Goal: Transaction & Acquisition: Purchase product/service

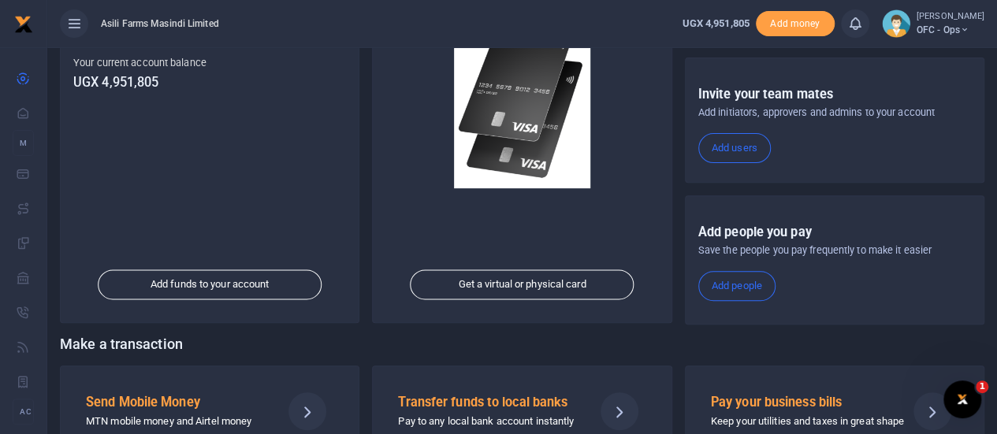
scroll to position [273, 0]
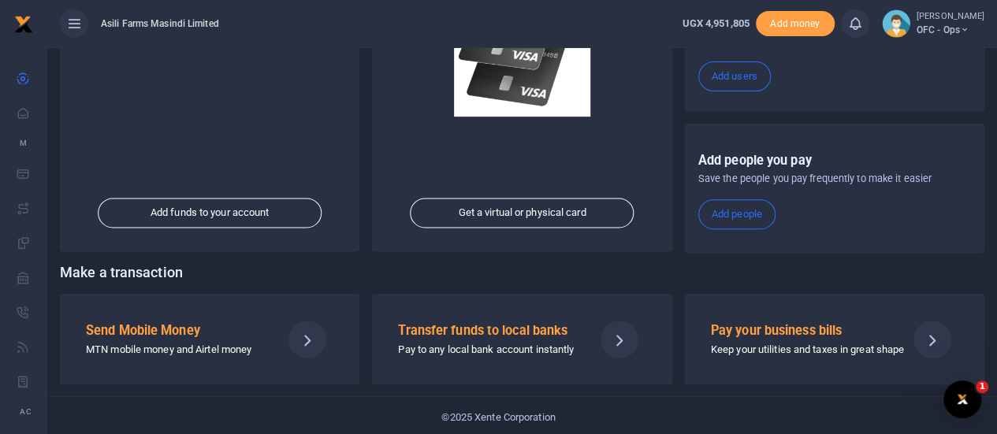
click at [174, 332] on h5 "Send Mobile Money" at bounding box center [177, 331] width 183 height 16
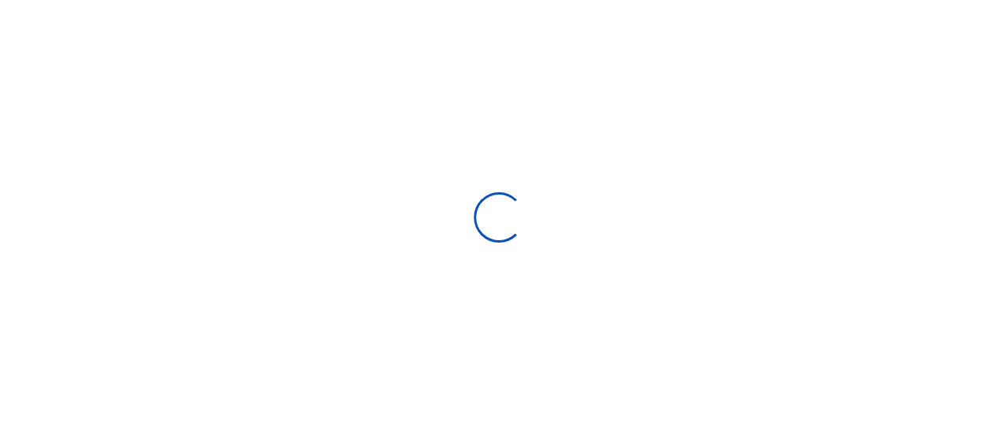
select select
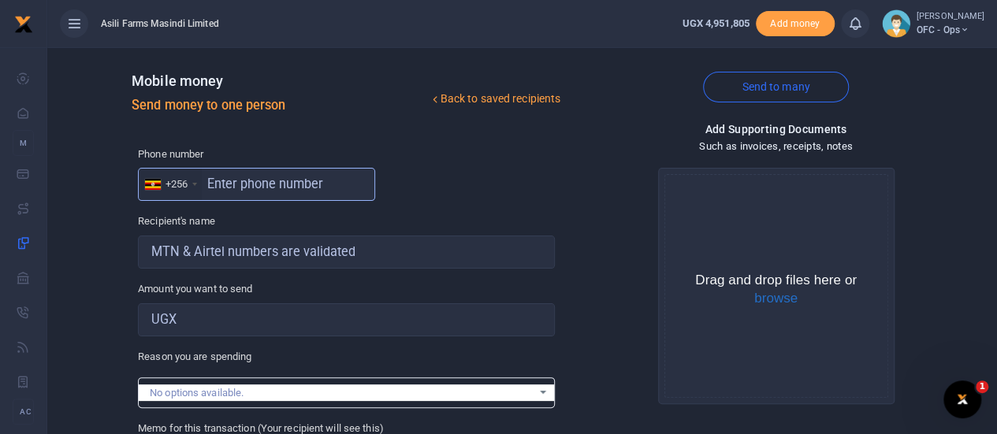
click at [229, 189] on input "text" at bounding box center [256, 184] width 237 height 33
type input "393206683"
type input "Richard Asiimwe"
type input "393206683"
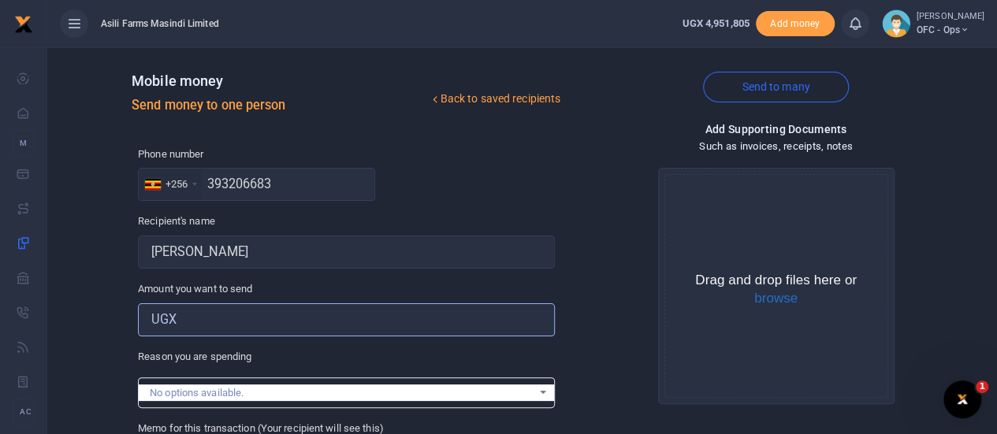
click at [205, 327] on input "Amount you want to send" at bounding box center [346, 319] width 417 height 33
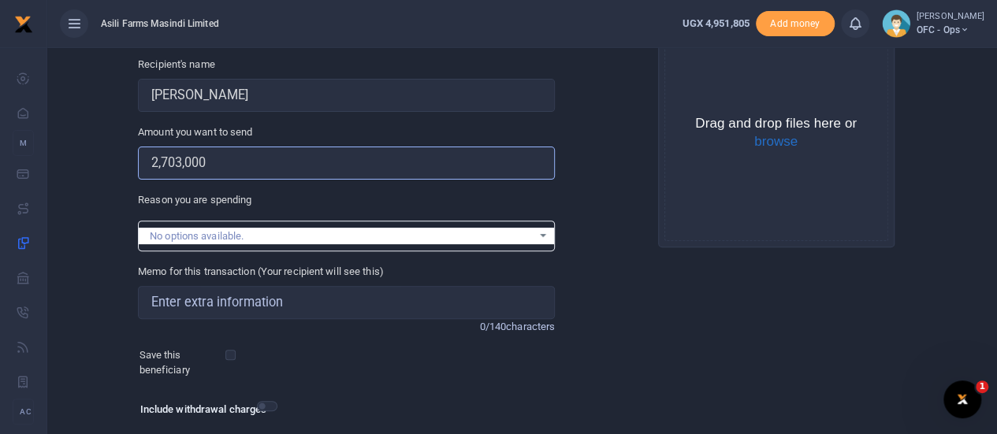
scroll to position [158, 0]
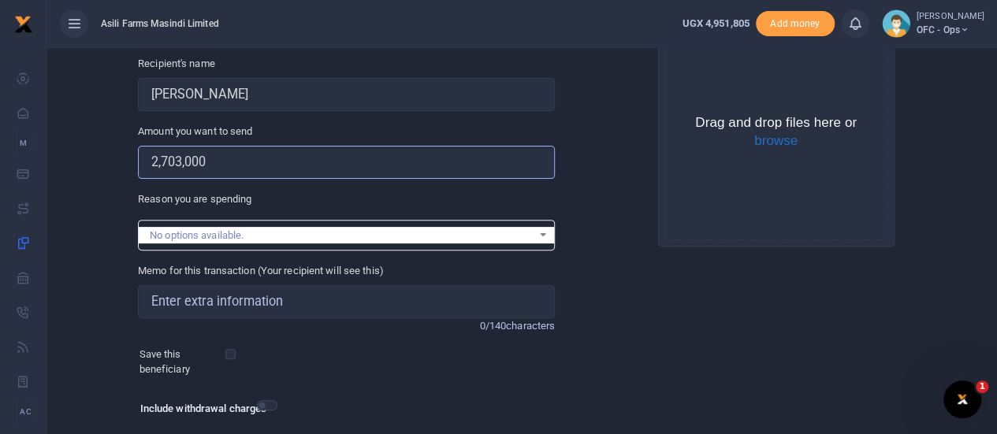
type input "2,703,000"
click at [212, 297] on input "Memo for this transaction (Your recipient will see this)" at bounding box center [346, 301] width 417 height 33
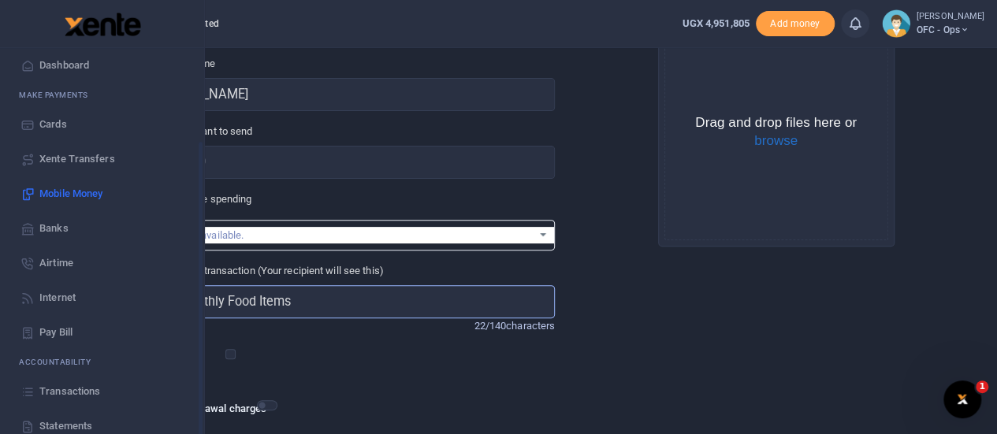
scroll to position [128, 0]
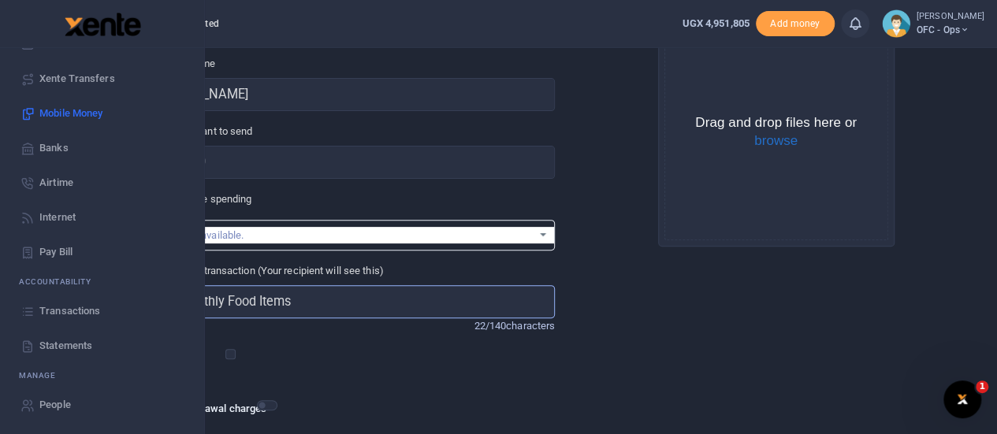
type input "OFC Monthly Food Items"
click at [57, 307] on span "Transactions" at bounding box center [69, 311] width 61 height 16
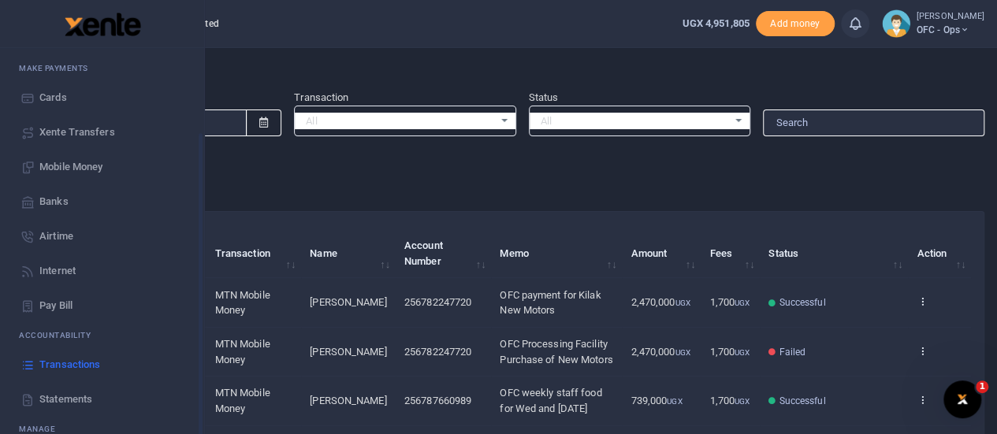
scroll to position [128, 0]
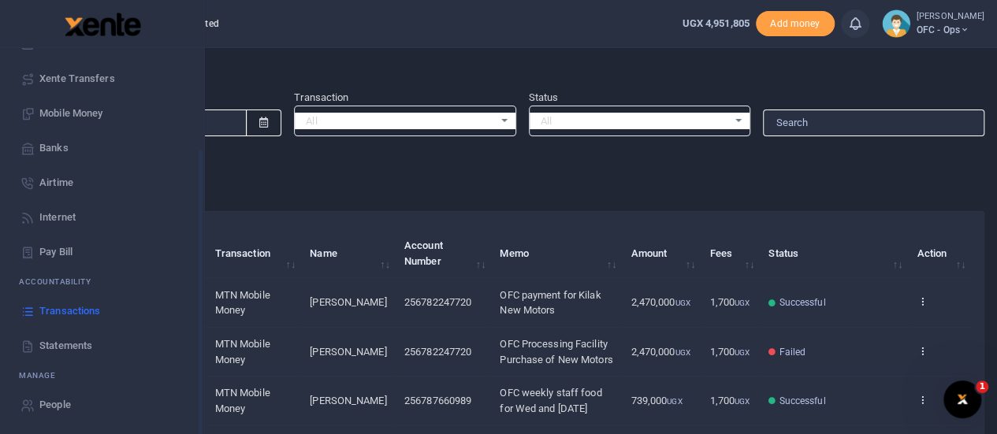
click at [45, 346] on span "Statements" at bounding box center [65, 346] width 53 height 16
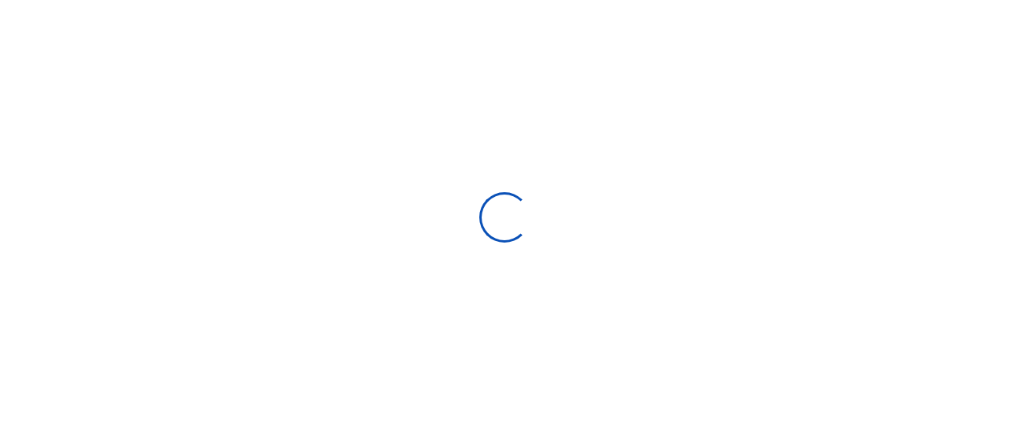
select select "ALL"
type input "[DATE] - [DATE]"
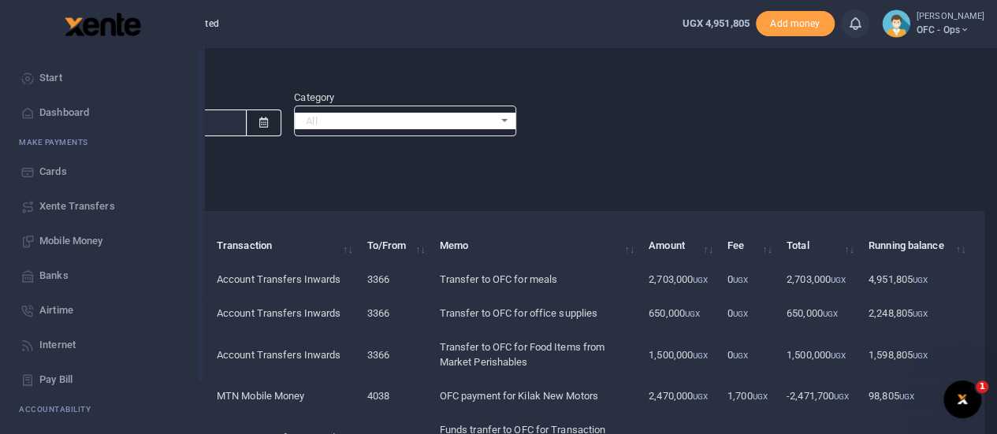
click at [38, 75] on link "Start" at bounding box center [102, 78] width 179 height 35
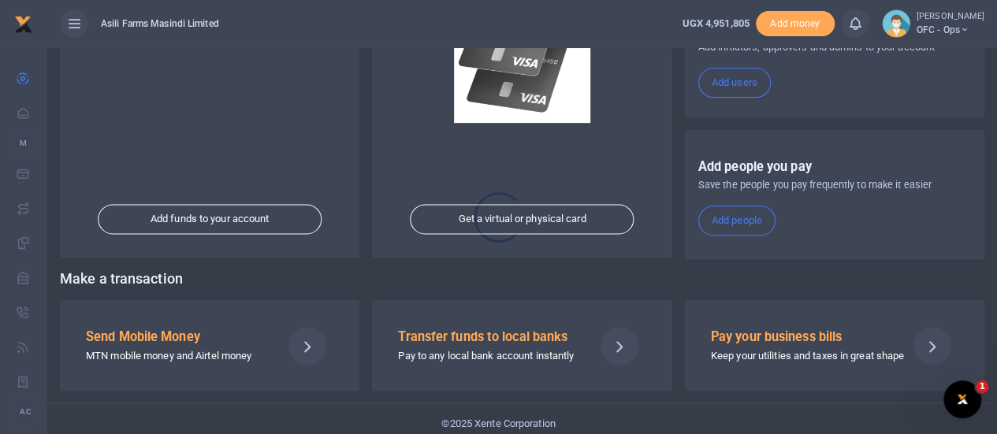
scroll to position [273, 0]
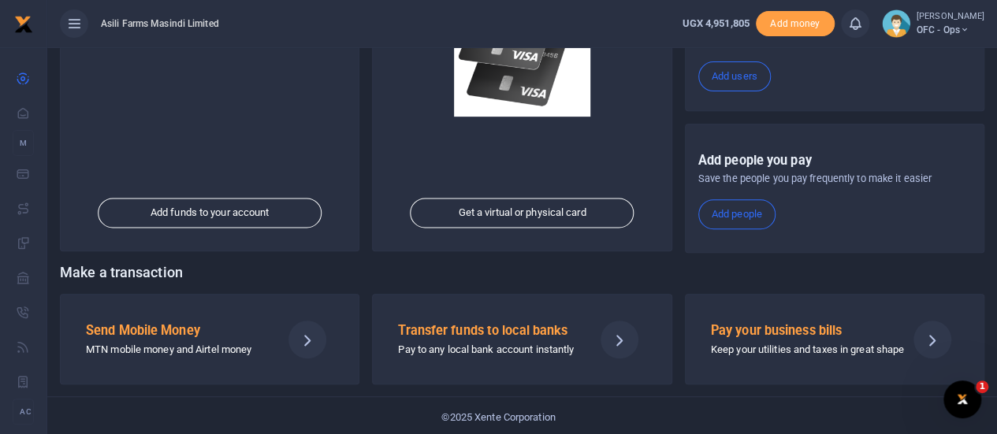
click at [188, 323] on h5 "Send Mobile Money" at bounding box center [177, 331] width 183 height 16
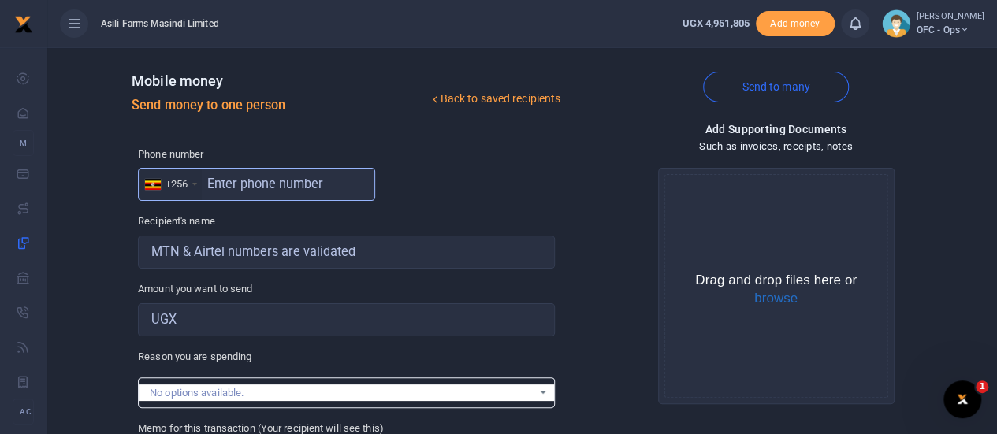
click at [251, 177] on input "text" at bounding box center [256, 184] width 237 height 33
type input "393206683"
type input "Richard Asiimwe"
type input "393206683"
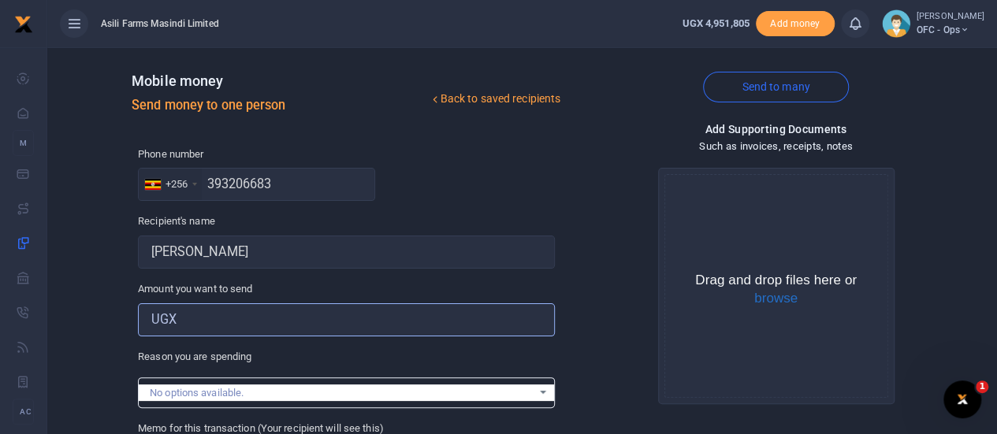
click at [243, 325] on input "Amount you want to send" at bounding box center [346, 319] width 417 height 33
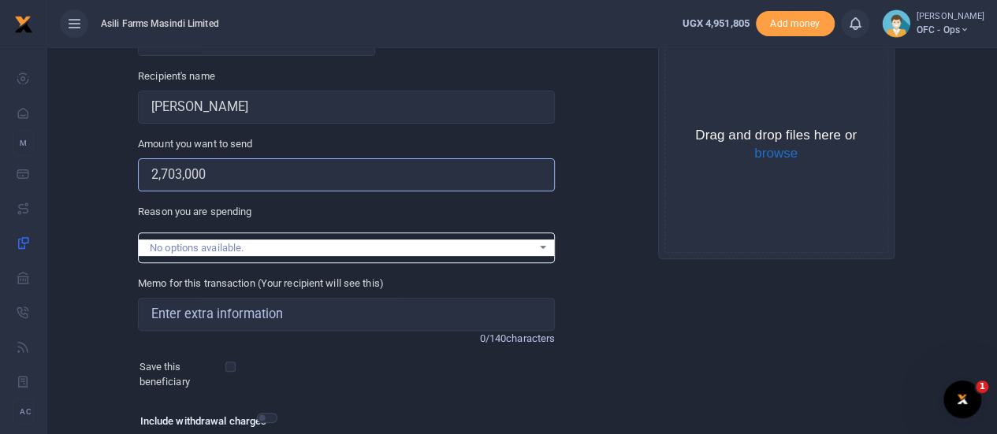
scroll to position [236, 0]
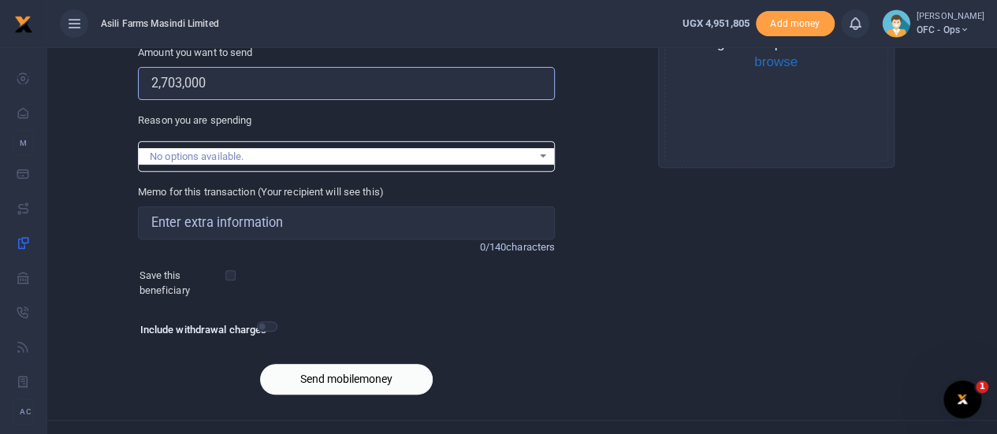
type input "2,703,000"
click at [210, 225] on input "Memo for this transaction (Your recipient will see this)" at bounding box center [346, 222] width 417 height 33
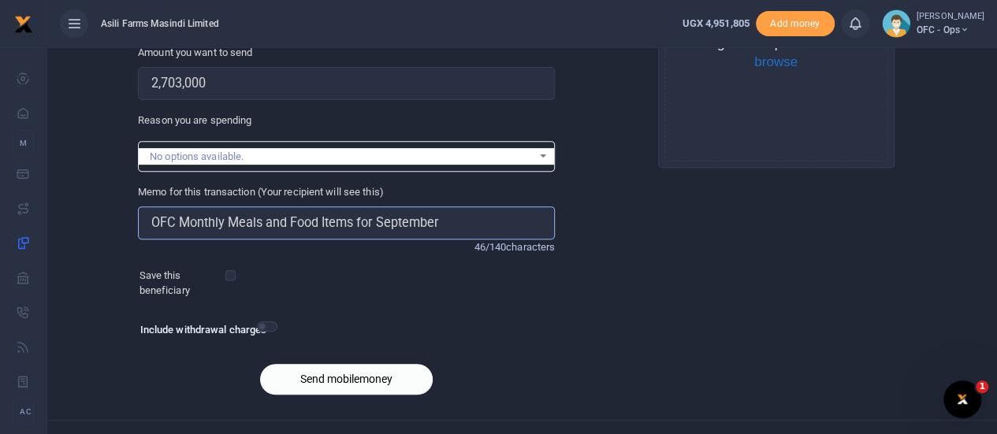
type input "OFC Monthly Meals and Food Items for September"
click at [328, 380] on button "Send mobilemoney" at bounding box center [346, 379] width 173 height 31
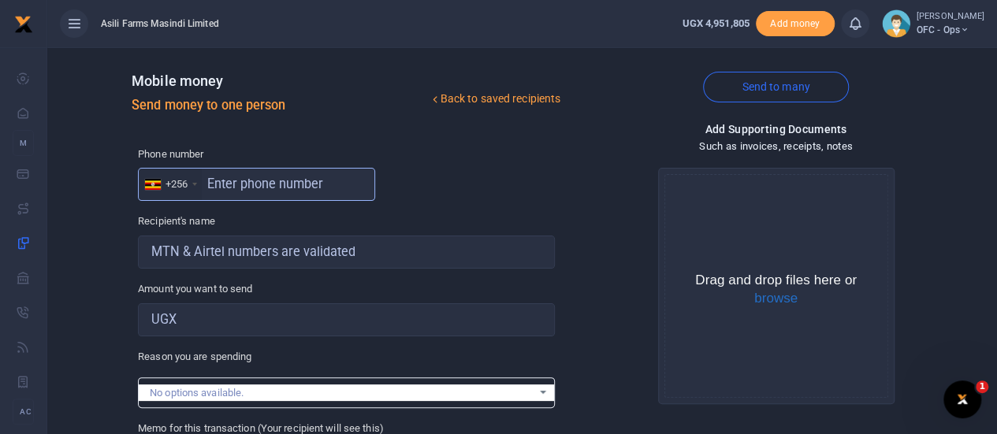
click at [262, 195] on input "text" at bounding box center [256, 184] width 237 height 33
type input "787660989"
type input "Mercy Nyamer"
type input "787660989"
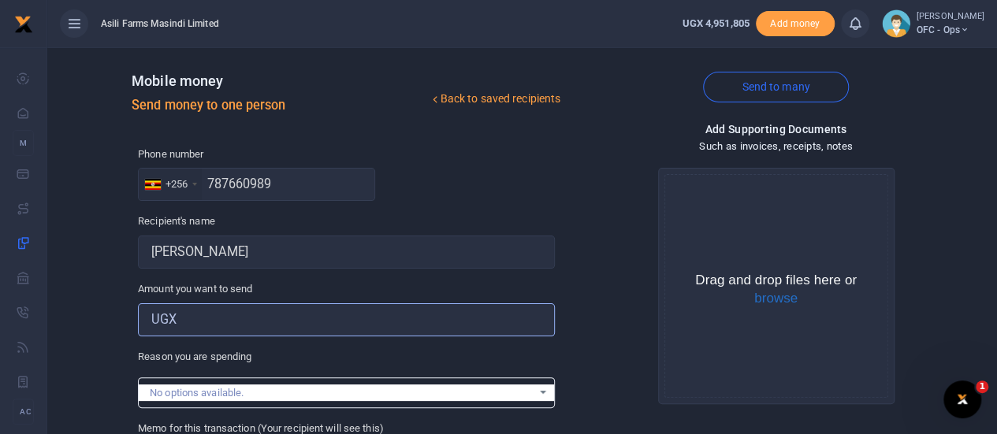
click at [216, 329] on input "Amount you want to send" at bounding box center [346, 319] width 417 height 33
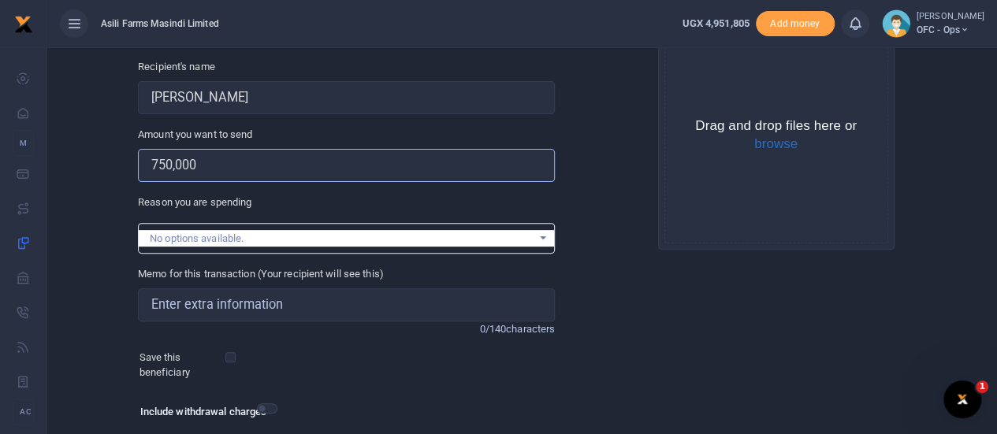
scroll to position [158, 0]
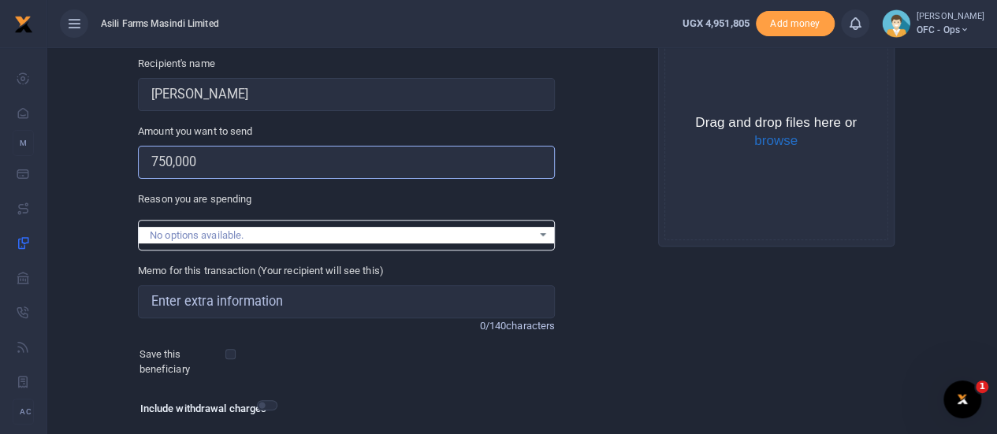
type input "750,000"
click at [220, 300] on input "Memo for this transaction (Your recipient will see this)" at bounding box center [346, 301] width 417 height 33
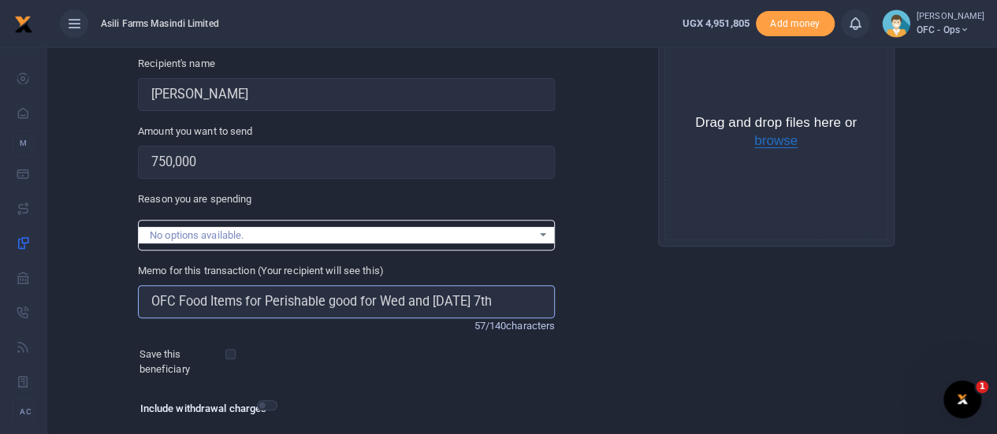
type input "OFC Food Items for Perishable good for Wed and Sunday 7th"
click at [765, 144] on button "browse" at bounding box center [775, 141] width 43 height 14
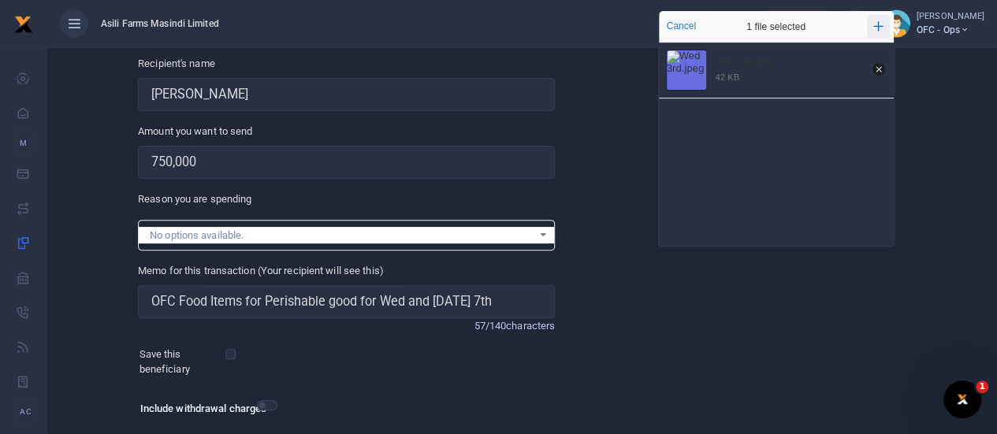
click at [879, 28] on icon "Add more files" at bounding box center [878, 26] width 10 height 12
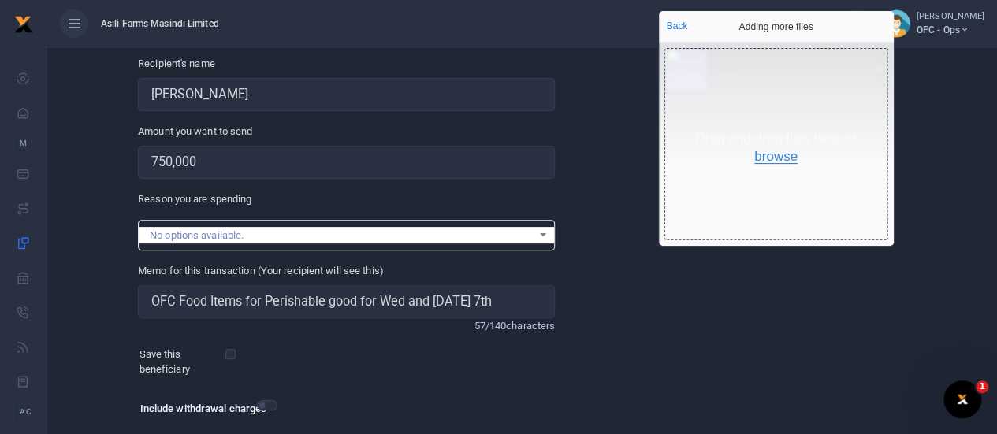
click at [770, 157] on button "browse" at bounding box center [775, 157] width 43 height 14
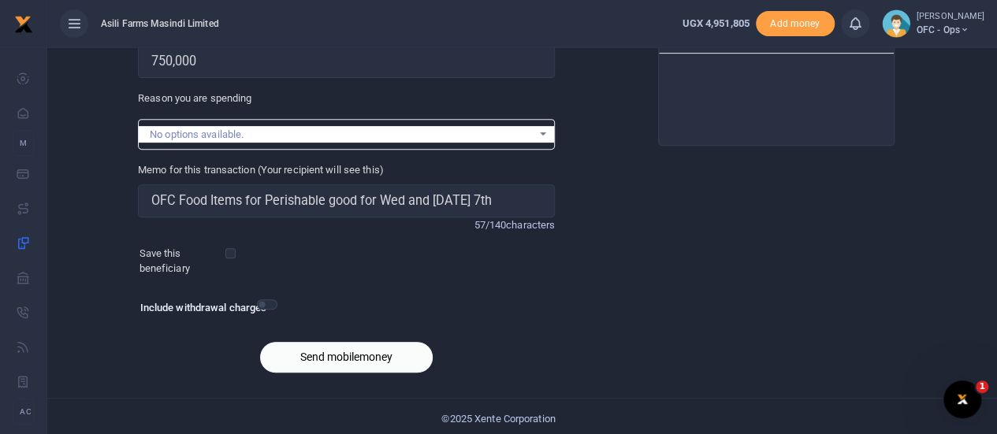
scroll to position [262, 0]
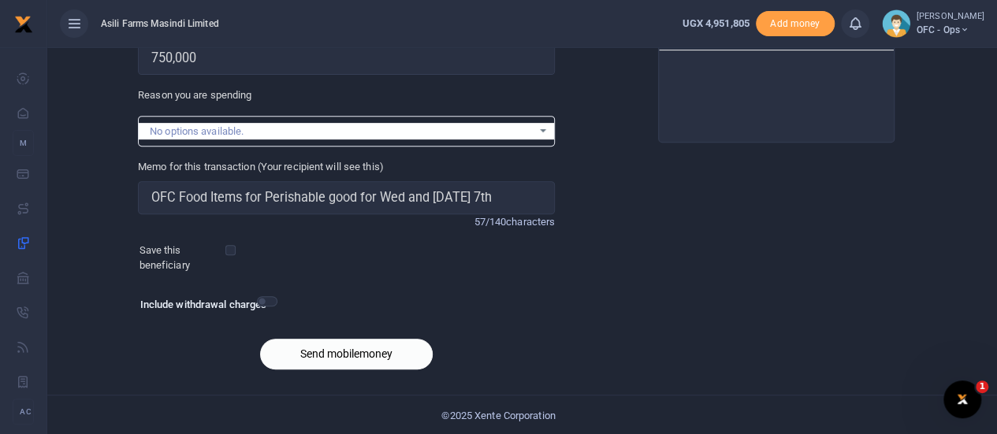
click at [350, 345] on button "Send mobilemoney" at bounding box center [346, 354] width 173 height 31
